Goal: Task Accomplishment & Management: Manage account settings

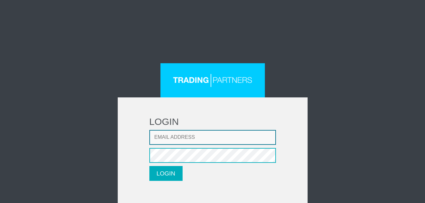
click at [163, 140] on input "Email address" at bounding box center [212, 137] width 127 height 15
type input "golddigger2206@gmail.com"
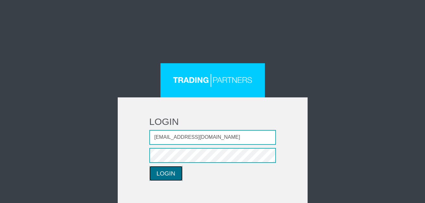
click at [166, 174] on button "LOGIN" at bounding box center [165, 173] width 33 height 15
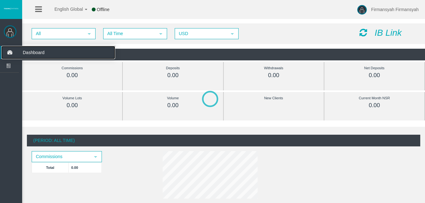
click at [34, 53] on span "Dashboard" at bounding box center [49, 52] width 62 height 13
click at [37, 51] on span "Dashboard" at bounding box center [49, 52] width 62 height 13
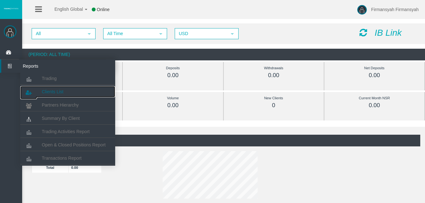
click at [42, 91] on span "Clients List" at bounding box center [53, 91] width 22 height 5
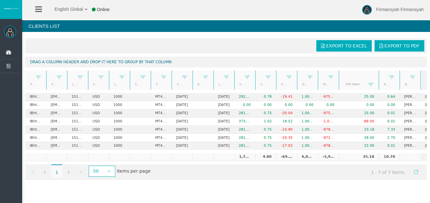
drag, startPoint x: 355, startPoint y: 72, endPoint x: 377, endPoint y: 71, distance: 22.2
click at [377, 71] on div "Partner code Client Login Currency Leverage Short Code Type Start Date End Date…" at bounding box center [223, 80] width 397 height 19
drag, startPoint x: 400, startPoint y: 75, endPoint x: 419, endPoint y: 80, distance: 19.9
click at [419, 80] on div "Partner code Client Login Currency Leverage Short Code Type Start Date End Date…" at bounding box center [225, 80] width 401 height 19
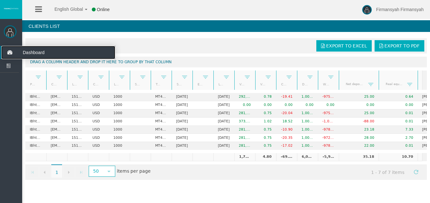
click at [25, 52] on span "Dashboard" at bounding box center [49, 52] width 62 height 13
